Goal: Entertainment & Leisure: Consume media (video, audio)

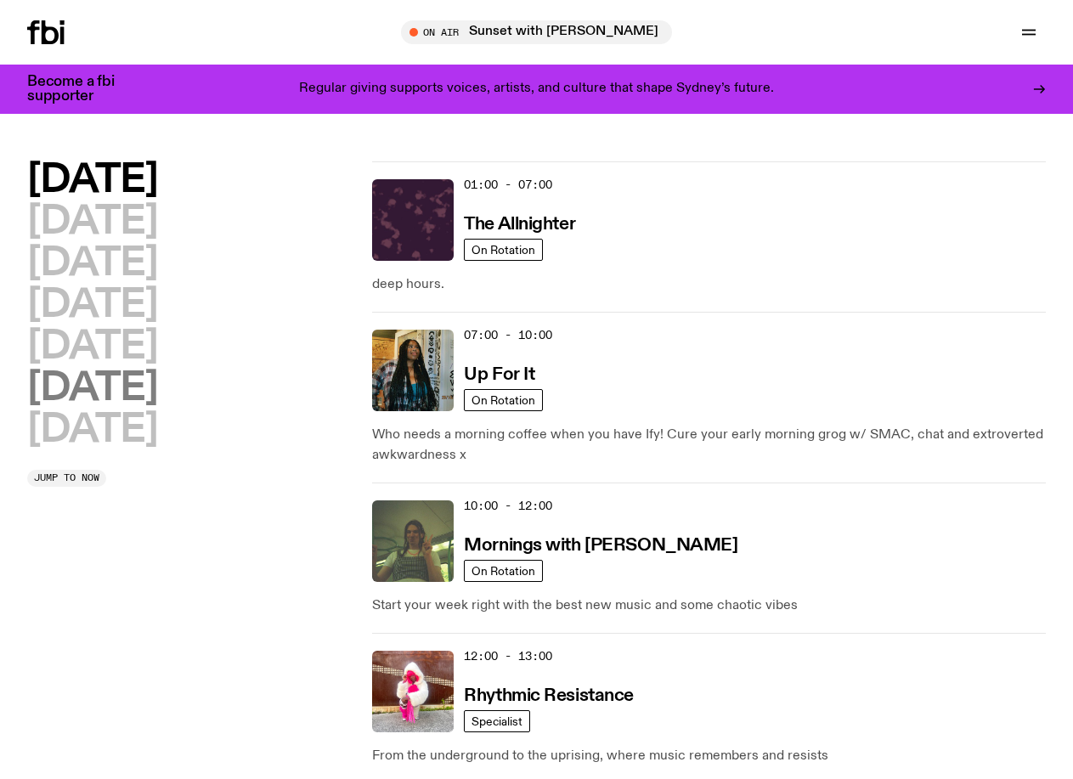
click at [144, 408] on h2 "[DATE]" at bounding box center [92, 389] width 130 height 38
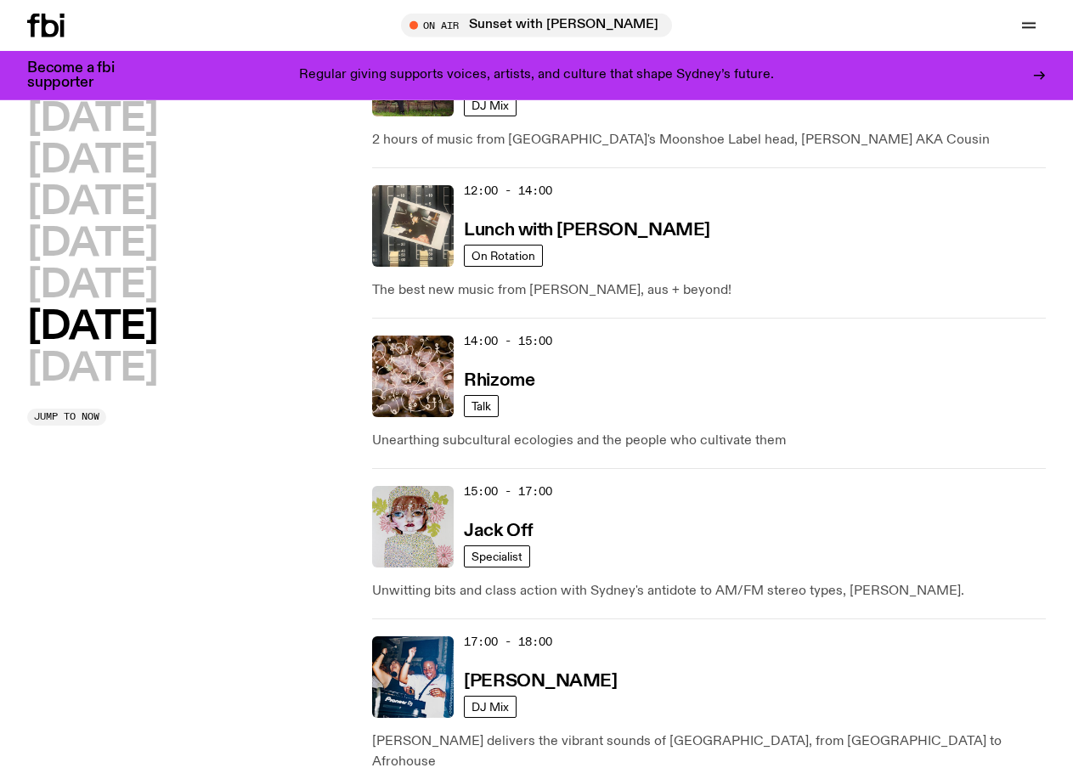
scroll to position [740, 0]
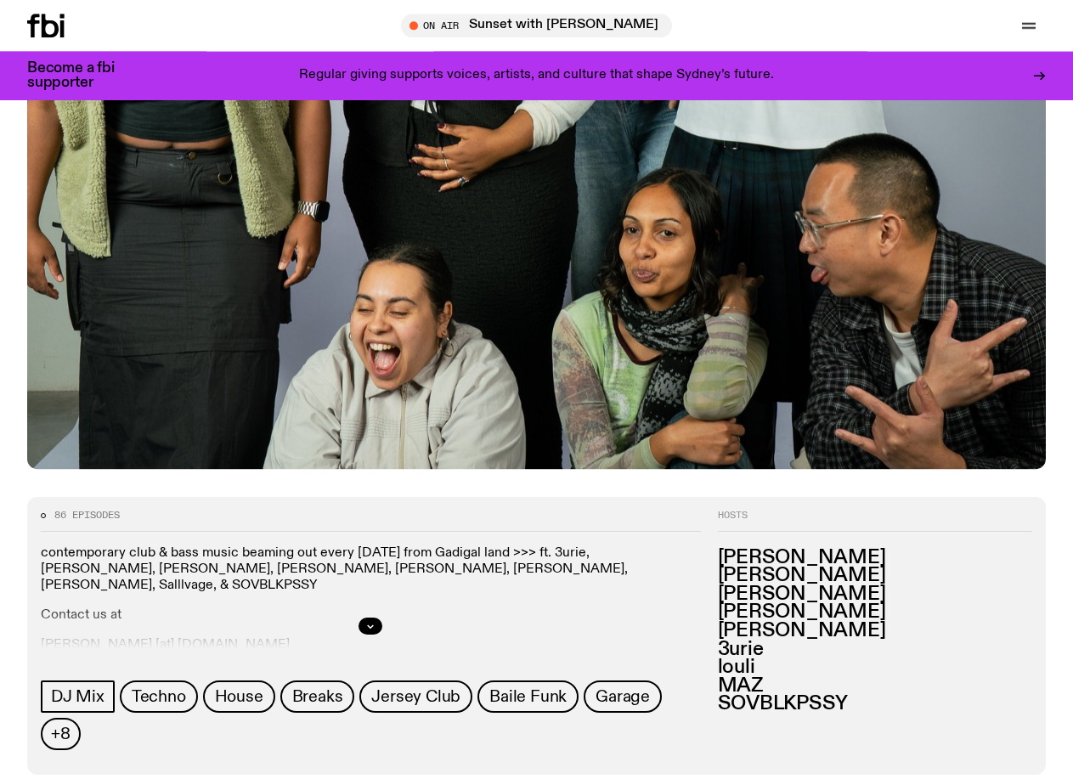
scroll to position [595, 0]
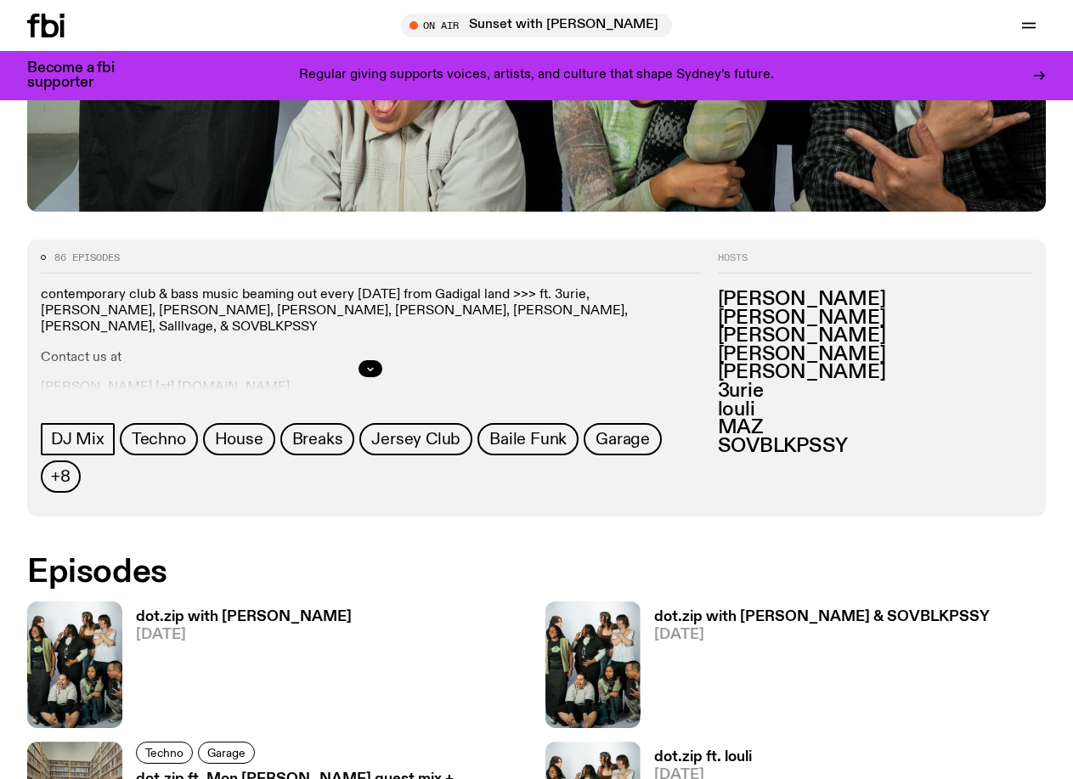
click at [238, 610] on h3 "dot.zip with [PERSON_NAME]" at bounding box center [244, 617] width 216 height 14
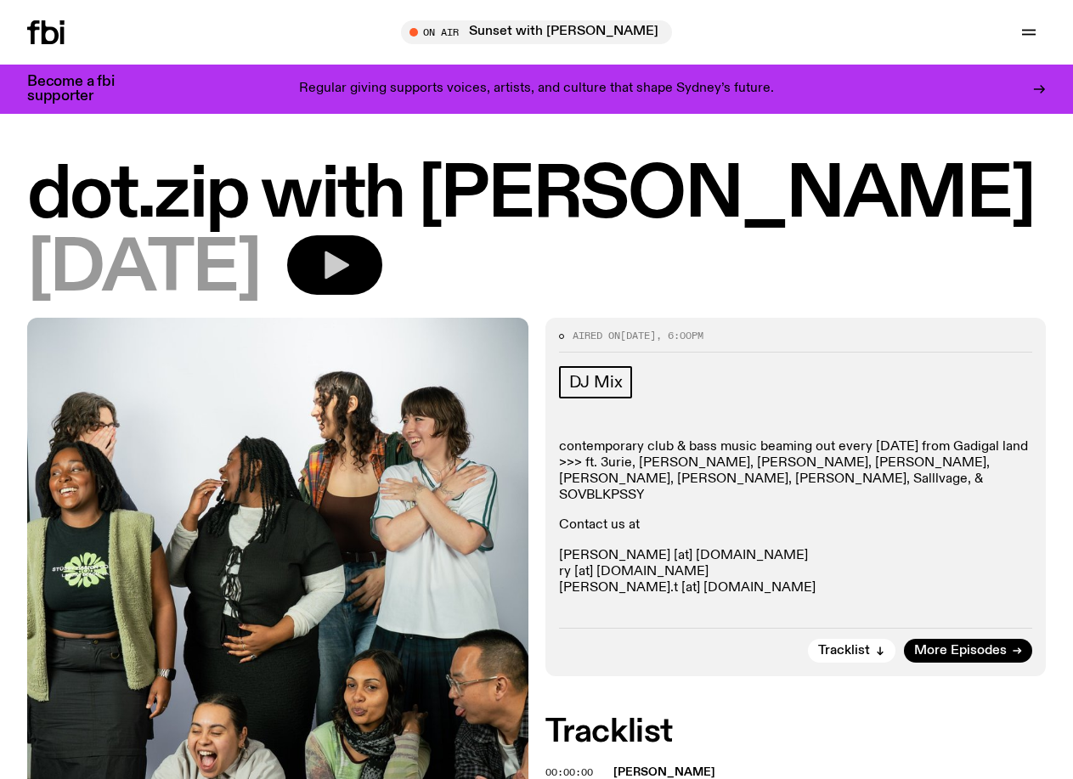
click at [349, 276] on icon "button" at bounding box center [337, 266] width 25 height 28
